Goal: Use online tool/utility: Utilize a website feature to perform a specific function

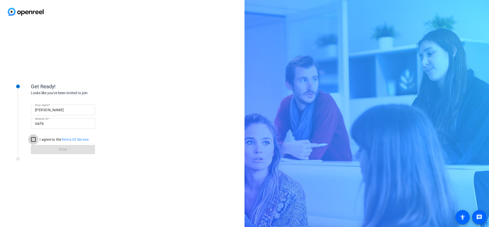
click at [33, 140] on input "I agree to the Terms Of Service" at bounding box center [33, 139] width 10 height 10
checkbox input "true"
click at [61, 150] on span "Enter" at bounding box center [63, 148] width 8 height 5
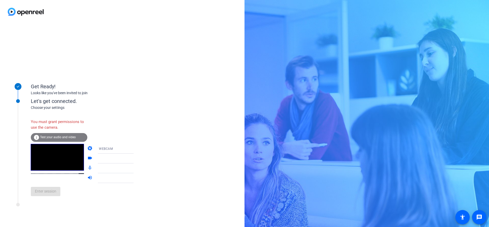
click at [50, 195] on div "Enter session" at bounding box center [87, 191] width 113 height 17
click at [52, 135] on span "Test your audio and video" at bounding box center [58, 137] width 36 height 4
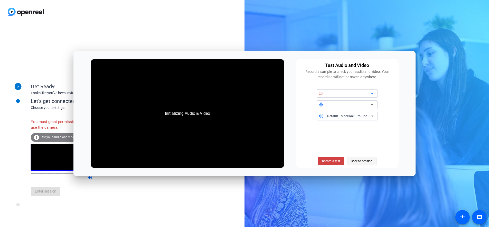
click at [363, 160] on span "Back to session" at bounding box center [362, 161] width 22 height 10
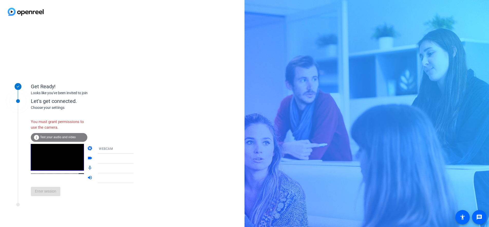
click at [46, 194] on div "Enter session" at bounding box center [87, 191] width 113 height 17
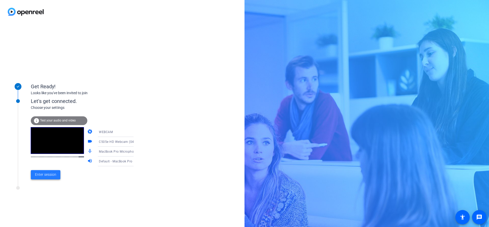
click at [39, 173] on span "Enter session" at bounding box center [45, 174] width 21 height 5
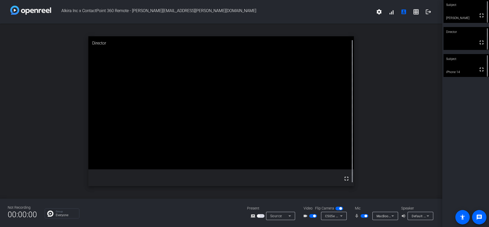
click at [364, 216] on span "button" at bounding box center [365, 216] width 8 height 4
click at [363, 216] on button "button" at bounding box center [365, 216] width 8 height 4
click at [393, 215] on icon at bounding box center [393, 215] width 3 height 1
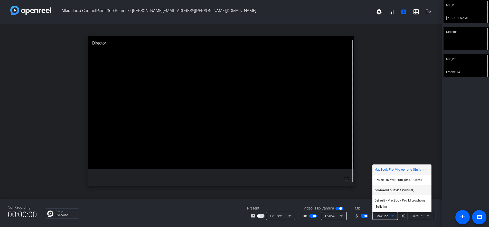
click at [394, 189] on span "ZoomAudioDevice (Virtual)" at bounding box center [395, 190] width 40 height 6
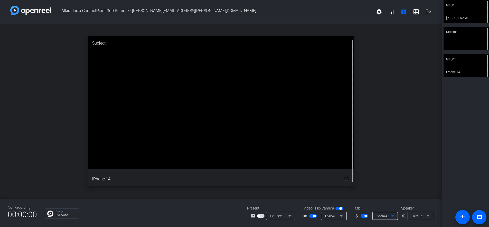
click at [366, 215] on span "button" at bounding box center [366, 215] width 3 height 3
click at [365, 215] on span "button" at bounding box center [365, 216] width 8 height 4
click at [393, 216] on icon at bounding box center [393, 215] width 3 height 1
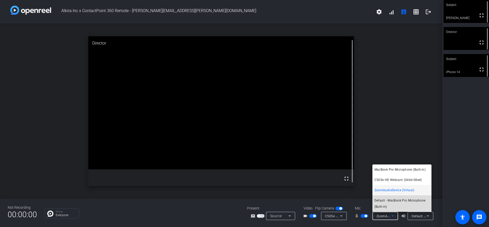
click at [398, 200] on span "Default - MacBook Pro Microphone (Built-in)" at bounding box center [402, 203] width 55 height 12
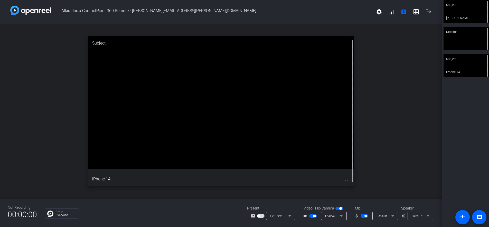
click at [365, 215] on span "button" at bounding box center [366, 215] width 3 height 3
click at [365, 215] on span "button" at bounding box center [365, 216] width 8 height 4
click at [393, 216] on icon at bounding box center [393, 216] width 6 height 6
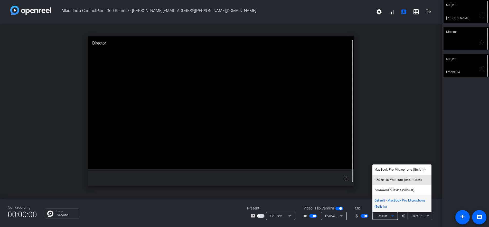
click at [398, 179] on span "C505e HD Webcam (046d:08e4)" at bounding box center [399, 180] width 48 height 6
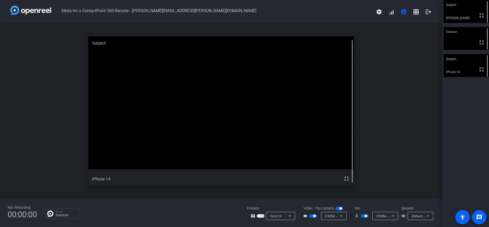
click at [366, 215] on span "button" at bounding box center [366, 215] width 3 height 3
click at [364, 216] on span "button" at bounding box center [365, 216] width 8 height 4
click at [365, 215] on span "button" at bounding box center [366, 215] width 3 height 3
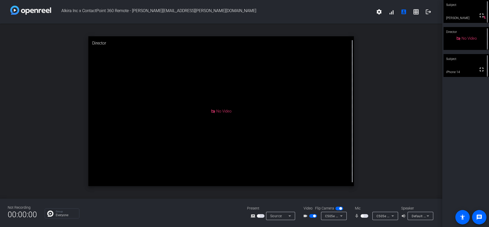
click at [313, 216] on span "button" at bounding box center [313, 216] width 8 height 4
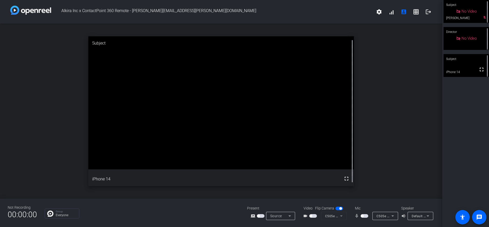
click at [361, 219] on div "mic_none C505e HD Webcam (046d:08e4)" at bounding box center [375, 216] width 51 height 8
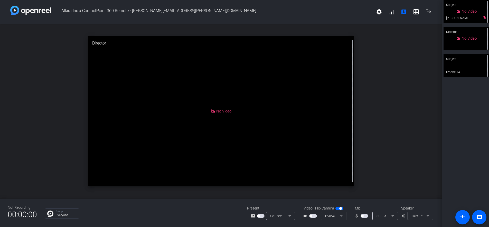
click at [364, 217] on span "button" at bounding box center [365, 216] width 8 height 4
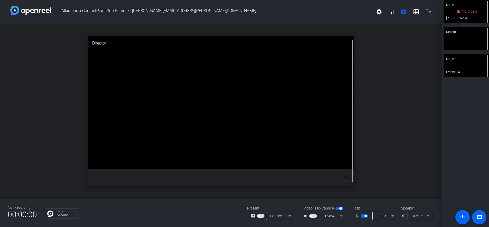
click at [365, 216] on span "button" at bounding box center [366, 215] width 3 height 3
click at [364, 216] on span "button" at bounding box center [365, 216] width 8 height 4
click at [365, 215] on span "button" at bounding box center [366, 215] width 3 height 3
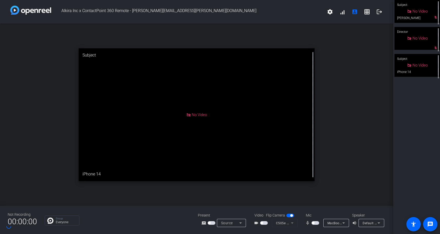
click at [332, 150] on div "open_in_new Subject No Video iPhone 14" at bounding box center [196, 115] width 393 height 182
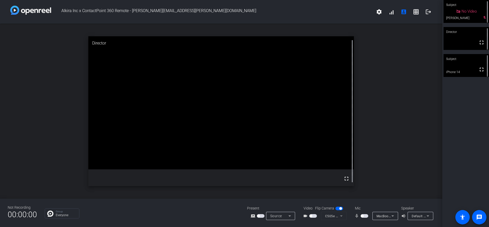
click at [312, 215] on span "button" at bounding box center [311, 215] width 3 height 3
click at [365, 216] on span "button" at bounding box center [366, 215] width 3 height 3
click at [362, 216] on span "button" at bounding box center [362, 215] width 3 height 3
click at [394, 215] on icon at bounding box center [393, 216] width 6 height 6
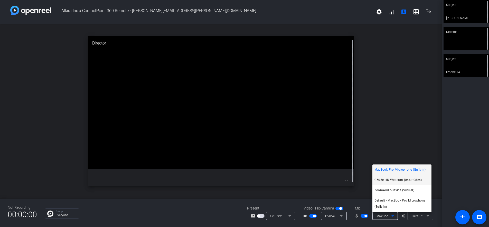
click at [387, 179] on span "C505e HD Webcam (046d:08e4)" at bounding box center [399, 180] width 48 height 6
